Goal: Transaction & Acquisition: Download file/media

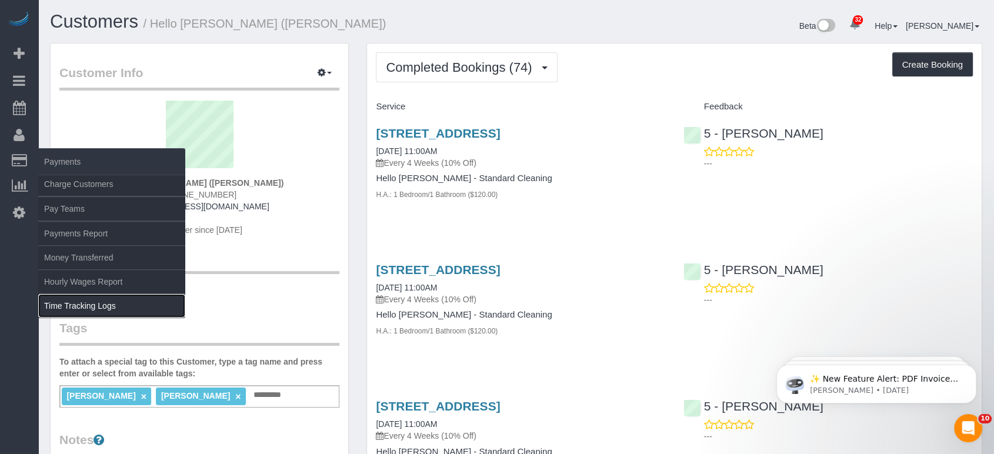
click at [79, 302] on link "Time Tracking Logs" at bounding box center [111, 306] width 147 height 24
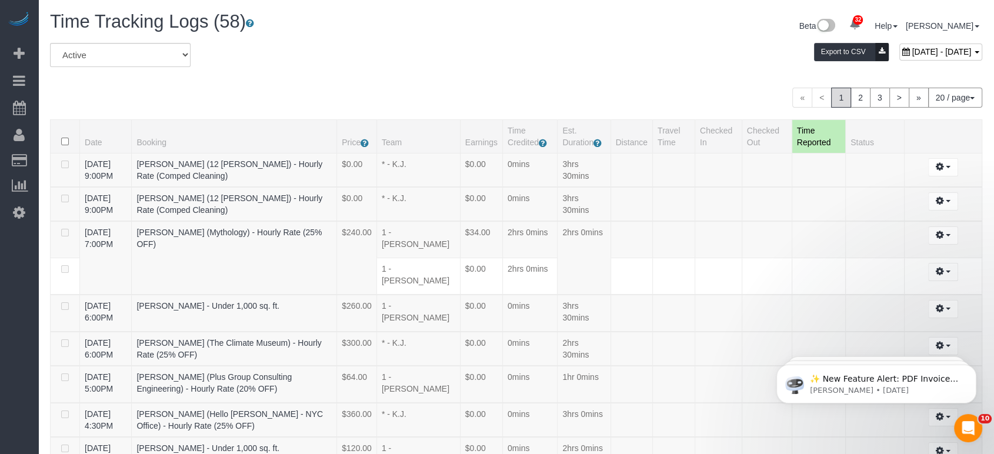
click at [912, 51] on span "[DATE] - [DATE]" at bounding box center [941, 51] width 59 height 9
type input "**********"
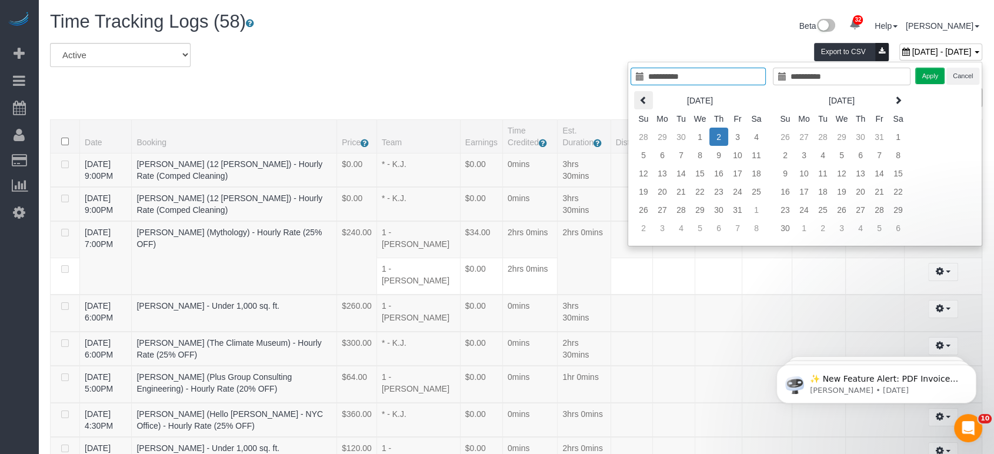
click at [643, 96] on icon at bounding box center [643, 100] width 8 height 8
type input "**********"
click at [659, 132] on td "1" at bounding box center [662, 137] width 19 height 18
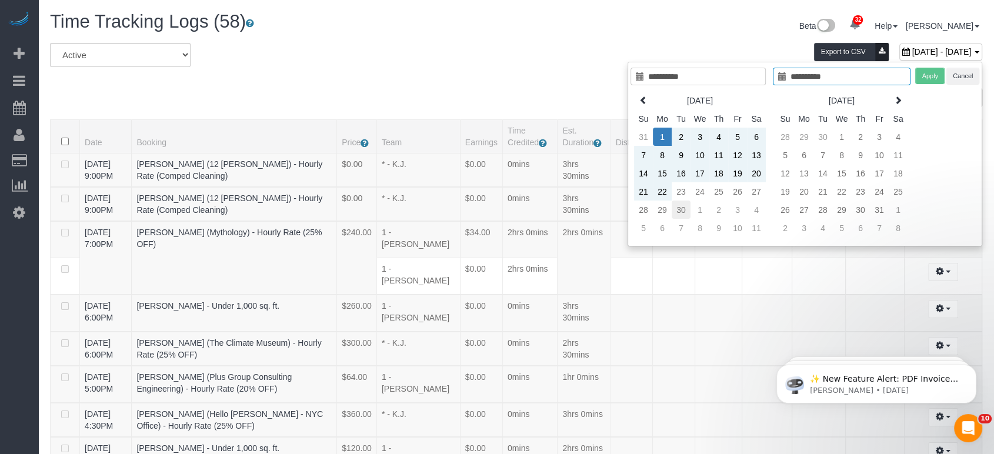
type input "**********"
click at [680, 211] on td "30" at bounding box center [681, 210] width 19 height 18
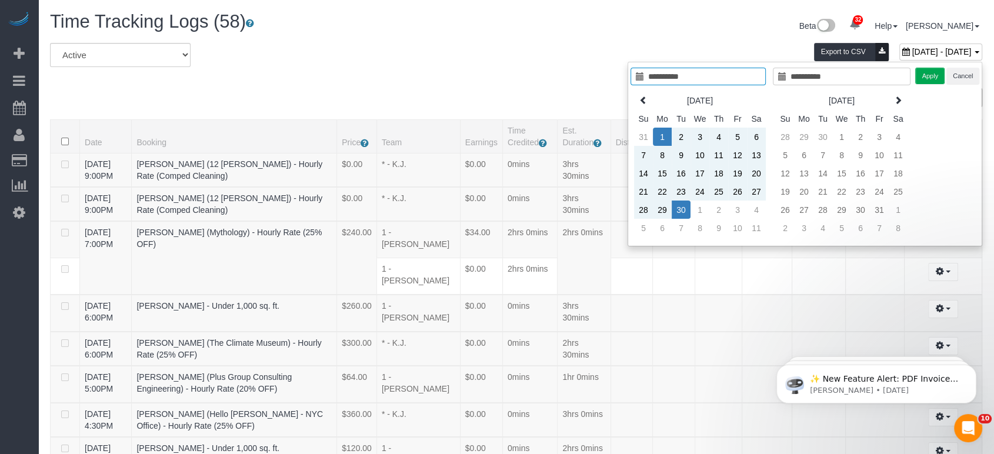
type input "**********"
click at [927, 72] on button "Apply" at bounding box center [929, 76] width 29 height 17
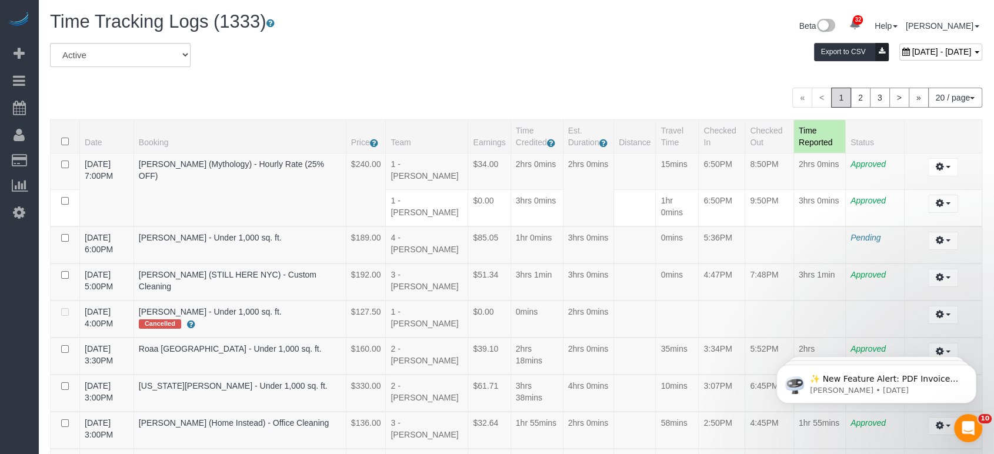
click at [814, 60] on button "Export to CSV" at bounding box center [851, 52] width 75 height 18
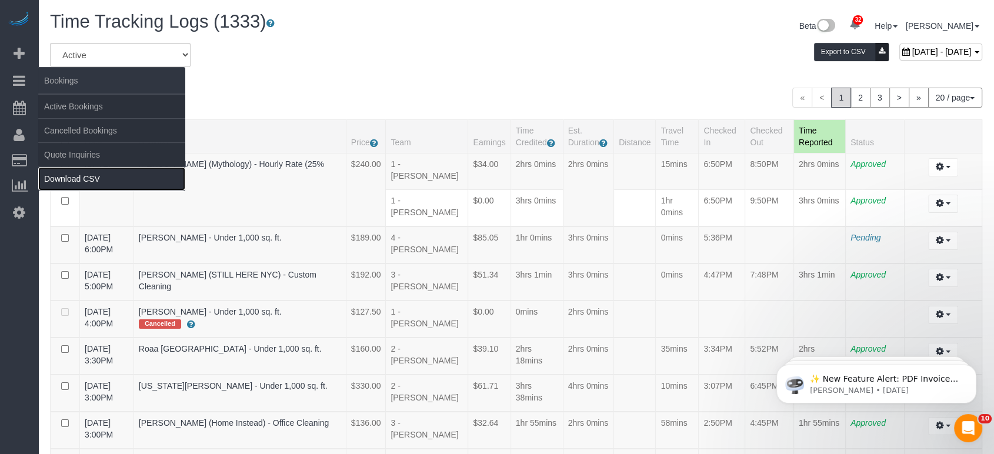
click at [98, 180] on link "Download CSV" at bounding box center [111, 179] width 147 height 24
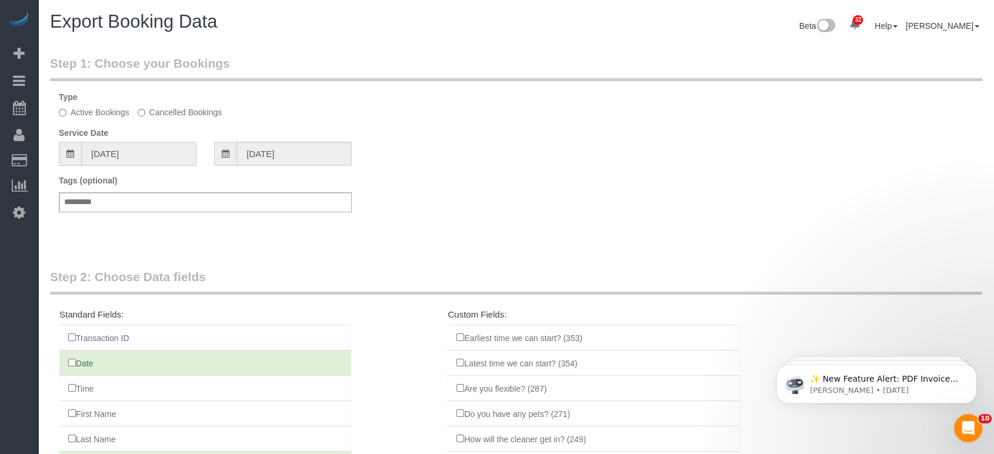
click at [147, 153] on input "[DATE]" at bounding box center [138, 154] width 115 height 24
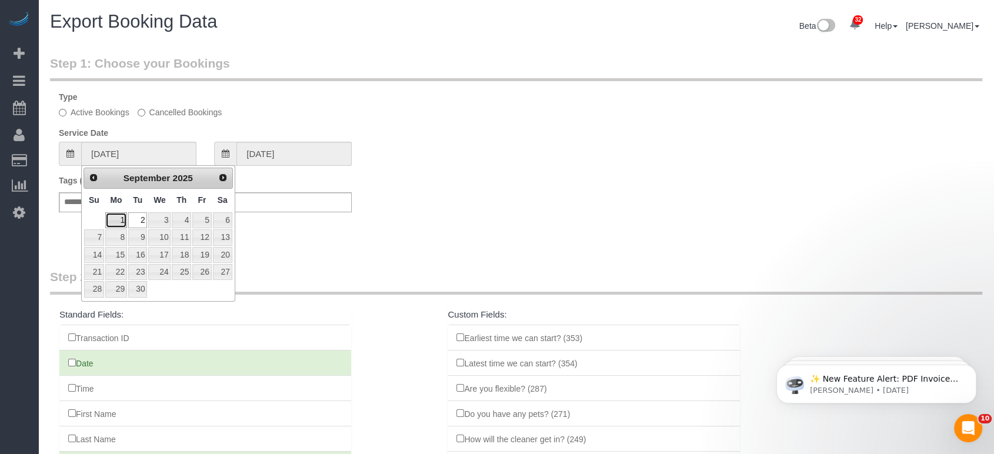
click at [113, 215] on link "1" at bounding box center [116, 220] width 22 height 16
type input "[DATE]"
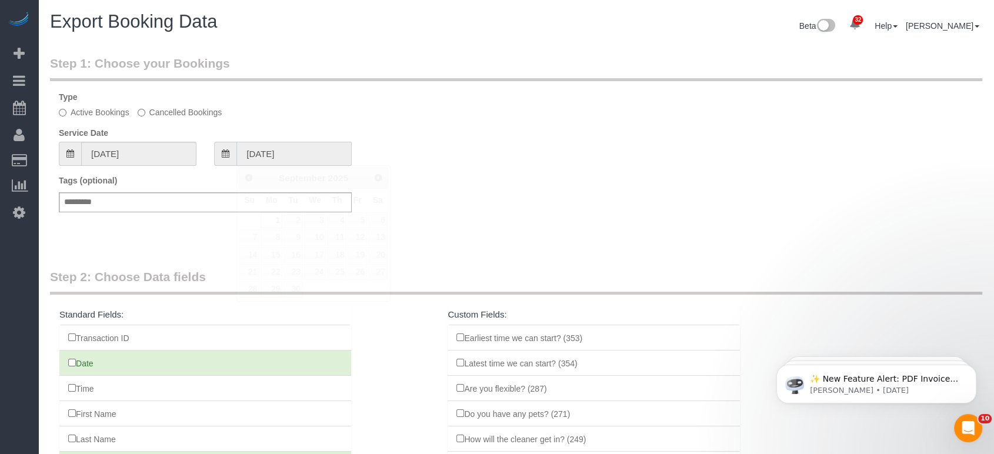
click at [250, 160] on input "[DATE]" at bounding box center [293, 154] width 115 height 24
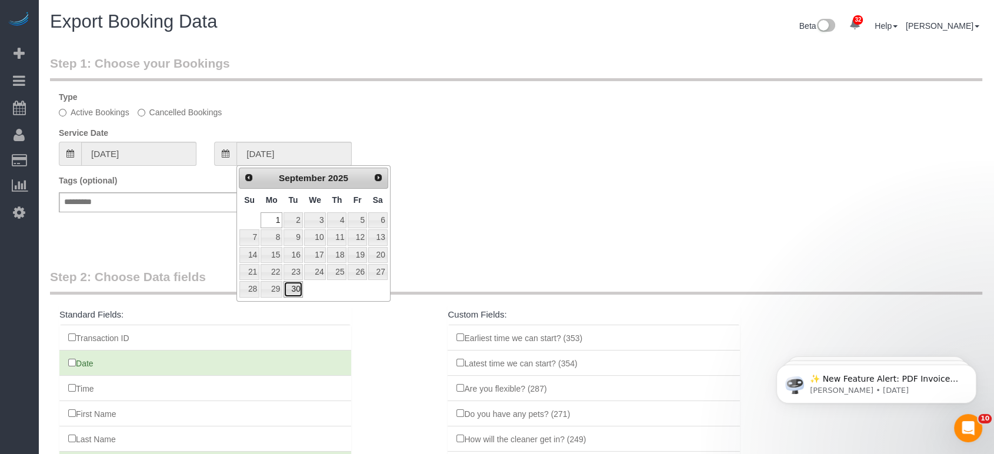
click at [292, 285] on link "30" at bounding box center [292, 289] width 19 height 16
type input "[DATE]"
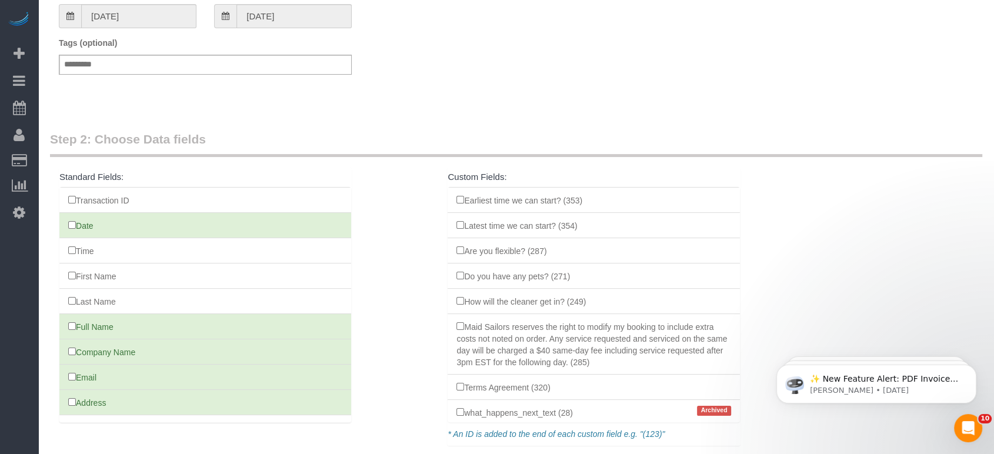
scroll to position [229, 0]
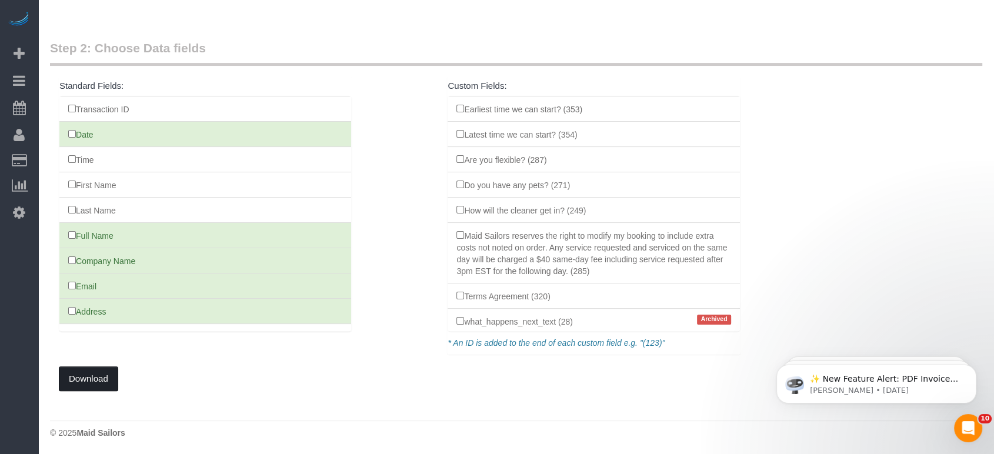
click at [82, 385] on button "Download" at bounding box center [88, 378] width 59 height 25
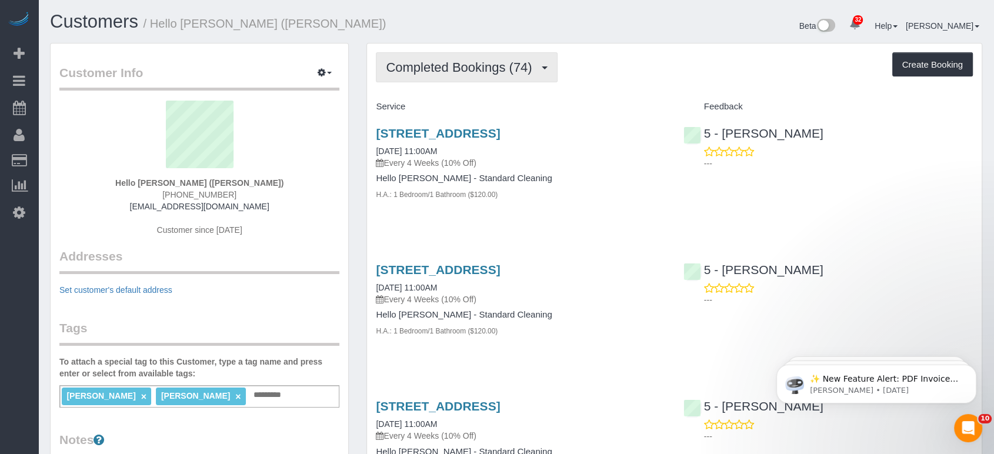
click at [506, 54] on button "Completed Bookings (74)" at bounding box center [466, 67] width 181 height 30
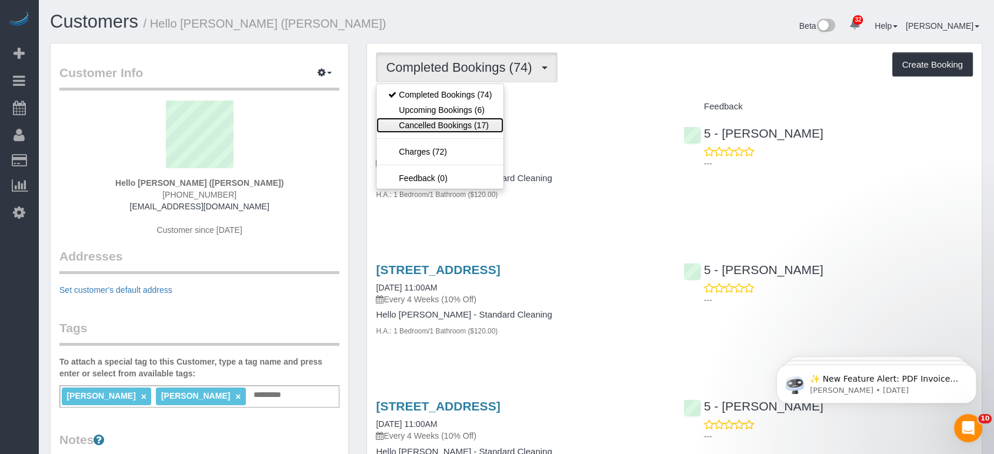
click at [461, 121] on link "Cancelled Bookings (17)" at bounding box center [439, 125] width 127 height 15
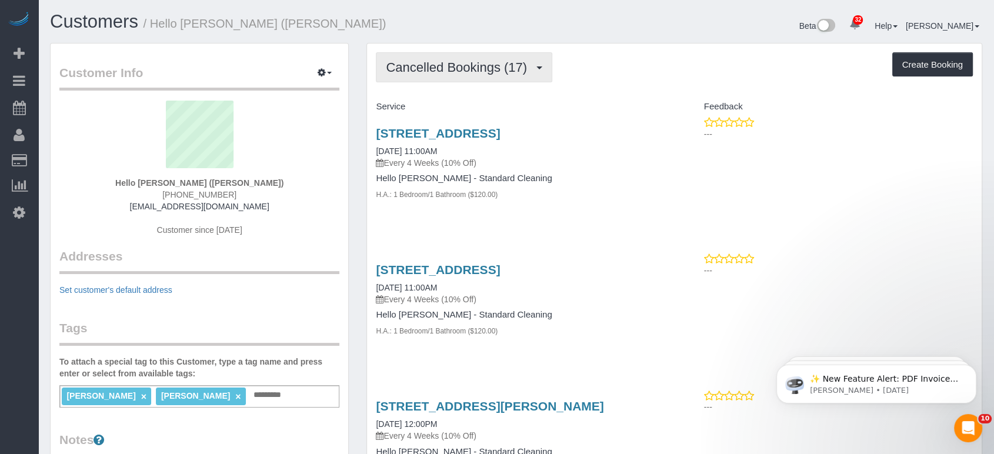
click at [523, 74] on button "Cancelled Bookings (17)" at bounding box center [464, 67] width 176 height 30
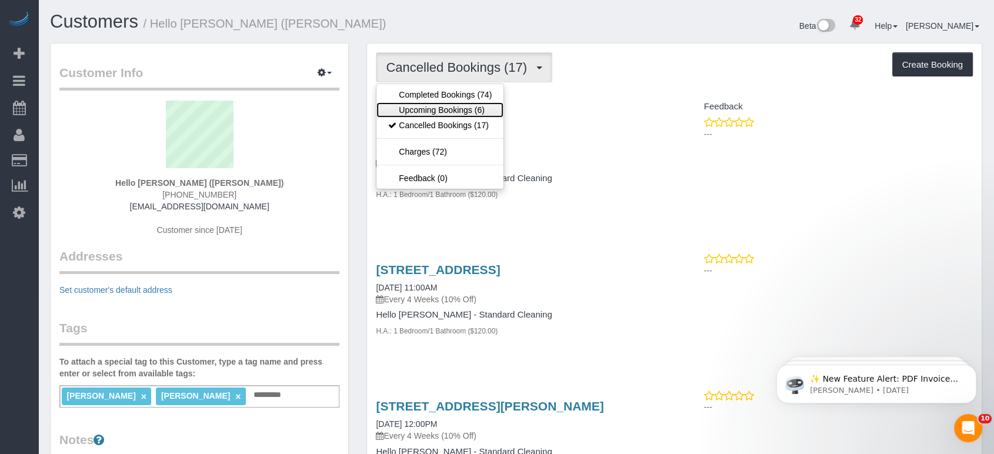
click at [455, 103] on link "Upcoming Bookings (6)" at bounding box center [439, 109] width 127 height 15
